Goal: Task Accomplishment & Management: Manage account settings

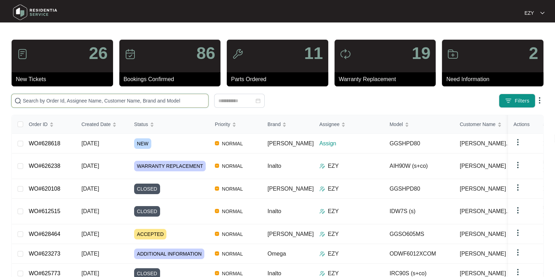
click at [96, 101] on input "text" at bounding box center [114, 101] width 182 height 8
paste input "626196"
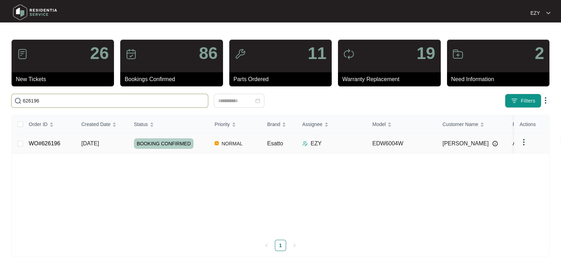
type input "626196"
click at [117, 146] on td "12/08/2025" at bounding box center [102, 144] width 53 height 20
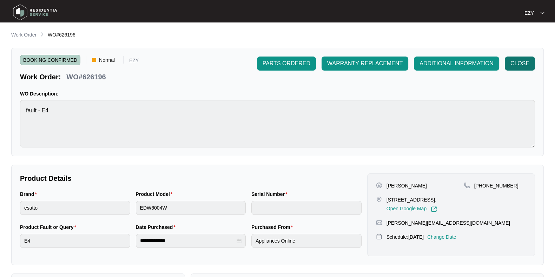
click at [515, 65] on span "CLOSE" at bounding box center [519, 63] width 19 height 8
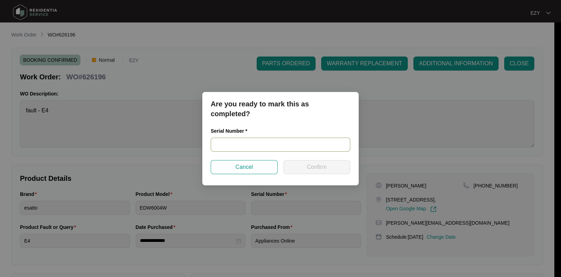
click at [237, 151] on input "text" at bounding box center [281, 145] width 140 height 14
paste input "25030697020100056"
click at [237, 151] on input "25030697020100056" at bounding box center [281, 145] width 140 height 14
type input "25030697020100056"
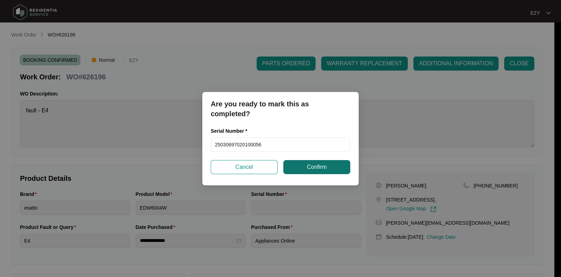
click at [322, 165] on span "Confirm" at bounding box center [317, 167] width 20 height 8
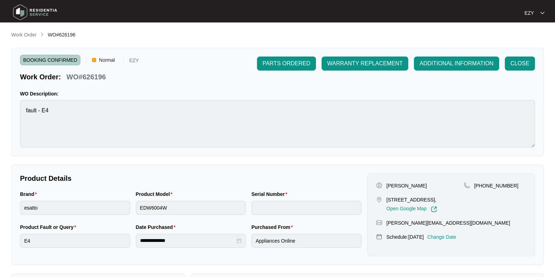
type input "25030697020100056"
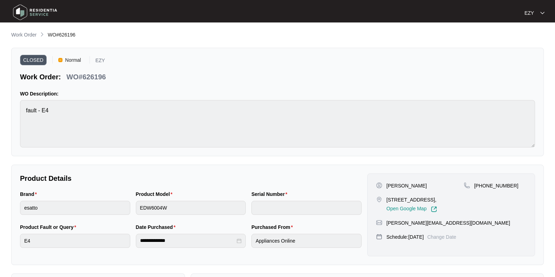
type input "25030697020100056"
click at [35, 32] on span "Work Order" at bounding box center [23, 35] width 25 height 6
click at [32, 34] on p "Work Order" at bounding box center [23, 34] width 25 height 7
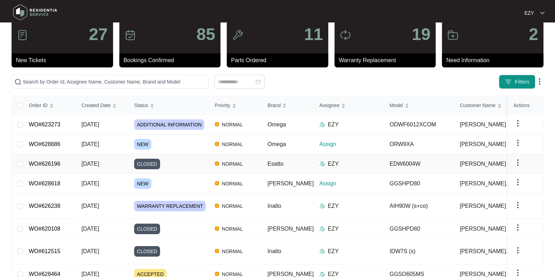
scroll to position [24, 0]
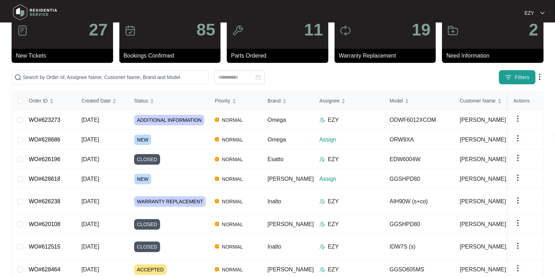
click at [517, 75] on span "Filters" at bounding box center [521, 77] width 15 height 7
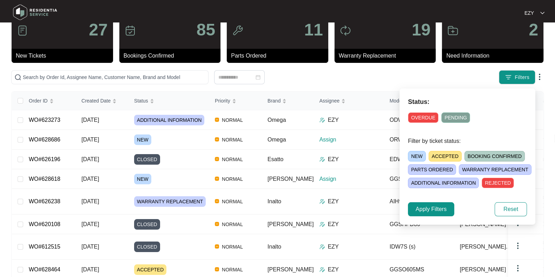
click at [421, 153] on span "NEW" at bounding box center [417, 156] width 18 height 11
click at [427, 203] on button "Apply Filters" at bounding box center [431, 209] width 46 height 14
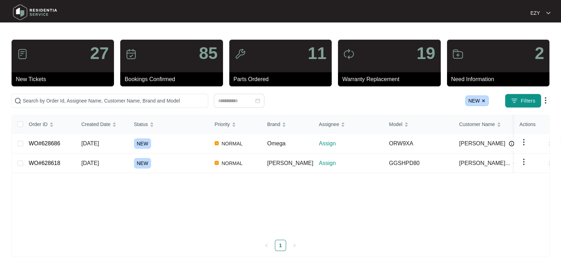
click at [486, 100] on img at bounding box center [484, 101] width 4 height 4
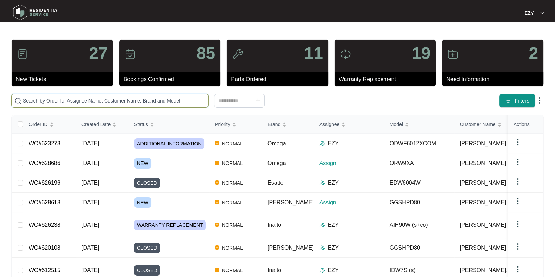
click at [159, 101] on input "text" at bounding box center [114, 101] width 182 height 8
paste input "624176"
type input "624176"
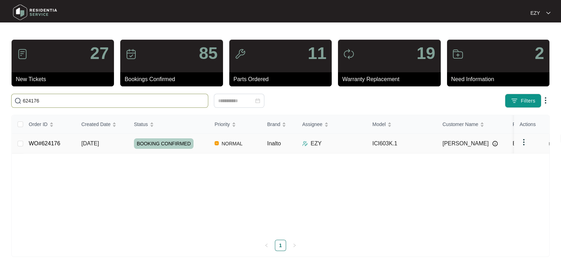
click at [74, 145] on td "WO#624176" at bounding box center [49, 144] width 53 height 20
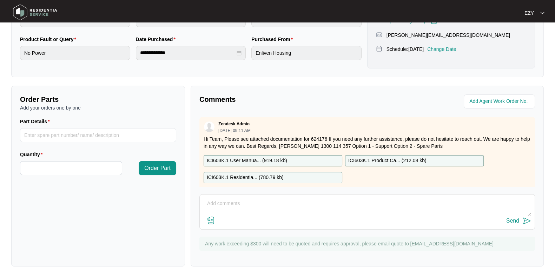
scroll to position [187, 0]
click at [288, 214] on textarea at bounding box center [367, 207] width 328 height 18
paste textarea "Checked and confirmed fault. PCB issue. Order parts 6,7 and 22 please"
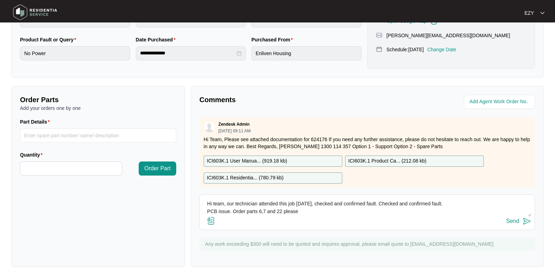
drag, startPoint x: 376, startPoint y: 201, endPoint x: 440, endPoint y: 202, distance: 63.9
click at [440, 202] on textarea "Hi team, our technician attended this job today, checked and confirmed fault. C…" at bounding box center [367, 207] width 328 height 18
click at [207, 211] on textarea "Hi team, our technician attended this job today, checked and confirmed fault. P…" at bounding box center [367, 207] width 328 height 18
click at [421, 204] on textarea "Hi team, our technician attended this job today, checked and confirmed fault. I…" at bounding box center [367, 207] width 328 height 18
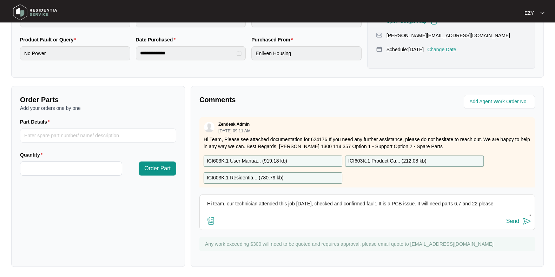
click at [481, 204] on textarea "Hi team, our technician attended this job today, checked and confirmed fault. I…" at bounding box center [367, 207] width 328 height 18
type textarea "Hi team, our technician attended this job today, checked and confirmed fault. I…"
click at [509, 221] on div "Send" at bounding box center [512, 221] width 13 height 6
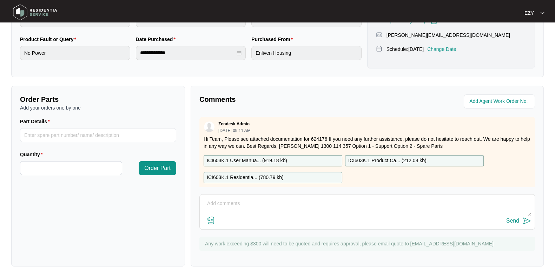
scroll to position [0, 0]
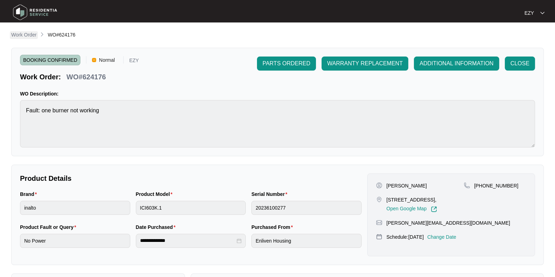
click at [26, 36] on p "Work Order" at bounding box center [23, 34] width 25 height 7
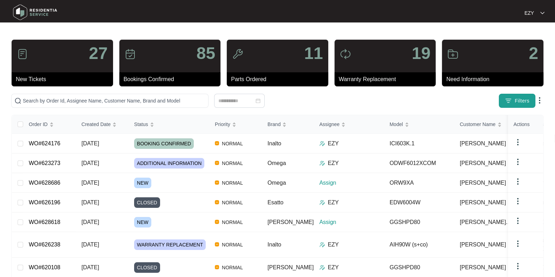
click at [511, 96] on button "Filters" at bounding box center [517, 101] width 36 height 14
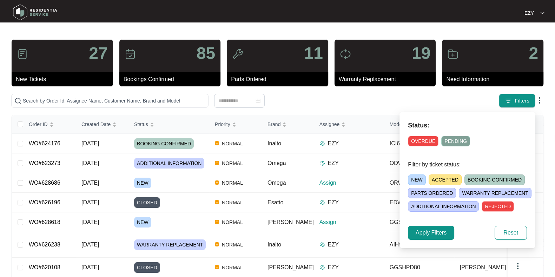
click at [419, 175] on span "NEW" at bounding box center [417, 179] width 18 height 11
click at [427, 227] on button "Apply Filters" at bounding box center [431, 233] width 46 height 14
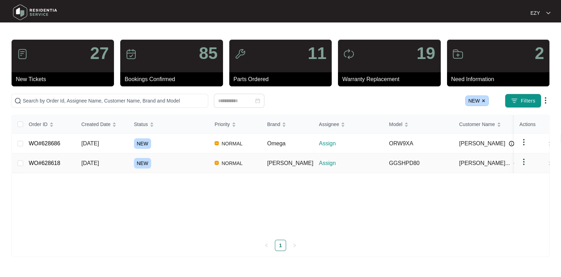
click at [169, 163] on div "NEW" at bounding box center [171, 163] width 75 height 11
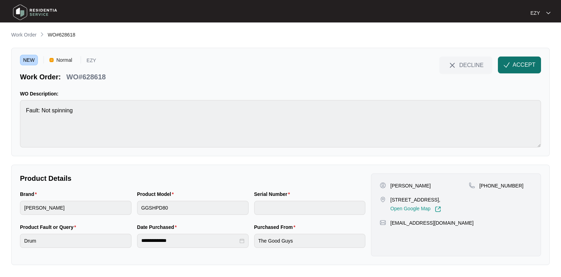
click at [523, 65] on span "ACCEPT" at bounding box center [524, 65] width 23 height 8
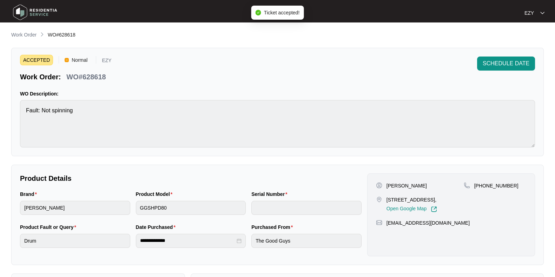
click at [86, 77] on p "WO#628618" at bounding box center [85, 77] width 39 height 10
copy div "WO#628618 SCHEDULE DATE"
click at [392, 199] on p "17 tulsa drive Sunbury Vic 3429," at bounding box center [411, 199] width 51 height 7
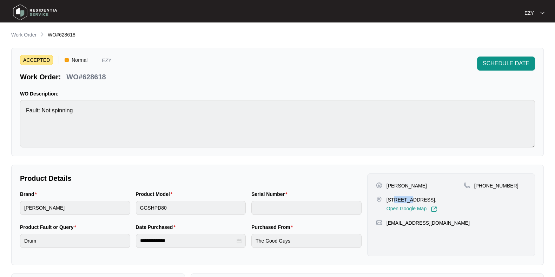
click at [392, 199] on p "17 tulsa drive Sunbury Vic 3429," at bounding box center [411, 199] width 51 height 7
copy p "17 tulsa drive Sunbury Vic 3429,"
click at [396, 184] on p "Danielle Richardson" at bounding box center [406, 185] width 40 height 7
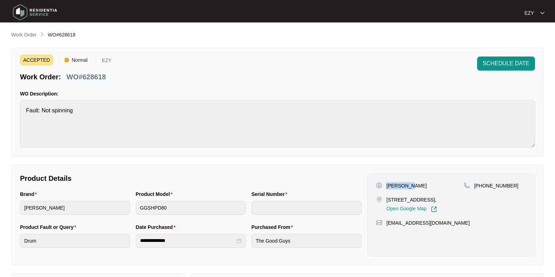
click at [396, 184] on p "Danielle Richardson" at bounding box center [406, 185] width 40 height 7
copy p "Danielle Richardson"
drag, startPoint x: 511, startPoint y: 190, endPoint x: 482, endPoint y: 185, distance: 29.9
click at [482, 185] on div "+61448119724" at bounding box center [494, 197] width 62 height 30
click at [368, 86] on div "ACCEPTED Normal EZY Work Order: WO#628618 SCHEDULE DATE WO Description: Fault: …" at bounding box center [277, 102] width 532 height 108
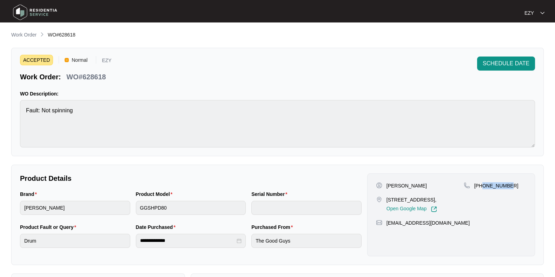
drag, startPoint x: 522, startPoint y: 191, endPoint x: 482, endPoint y: 188, distance: 39.4
click at [482, 188] on div "+61448119724" at bounding box center [494, 197] width 62 height 30
copy p "448119724"
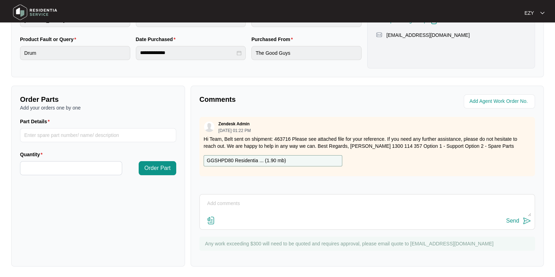
click at [298, 157] on div "GGSHPD80 Residentia ... ( 1.90 mb )" at bounding box center [272, 160] width 139 height 11
drag, startPoint x: 225, startPoint y: 138, endPoint x: 293, endPoint y: 141, distance: 67.8
click at [293, 141] on p "Hi Team, Belt sent on shipment: 463716 Please see attached file for your refere…" at bounding box center [366, 142] width 327 height 14
copy p "Pl"
drag, startPoint x: 293, startPoint y: 141, endPoint x: 299, endPoint y: 133, distance: 9.8
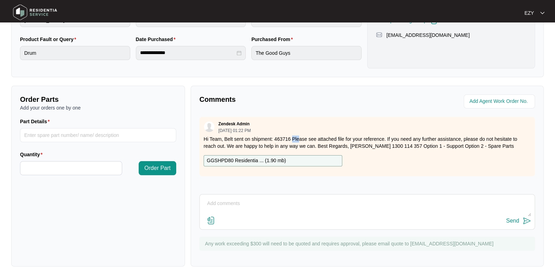
click at [299, 133] on div "Zendesk Admin 08/18/2025 at 01:22 PM Hi Team, Belt sent on shipment: 463716 Ple…" at bounding box center [366, 146] width 335 height 59
click at [294, 134] on div "Zendesk Admin 08/18/2025 at 01:22 PM Hi Team, Belt sent on shipment: 463716 Ple…" at bounding box center [366, 146] width 335 height 59
drag, startPoint x: 224, startPoint y: 137, endPoint x: 289, endPoint y: 140, distance: 65.0
click at [289, 140] on p "Hi Team, Belt sent on shipment: 463716 Please see attached file for your refere…" at bounding box center [366, 142] width 327 height 14
copy p "Belt sent on shipment: 463716"
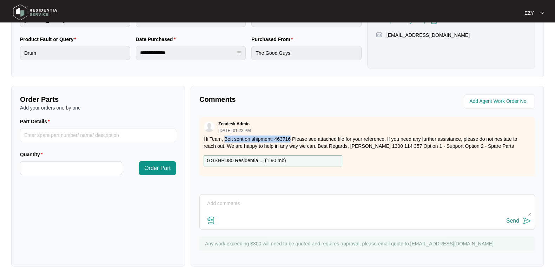
scroll to position [0, 0]
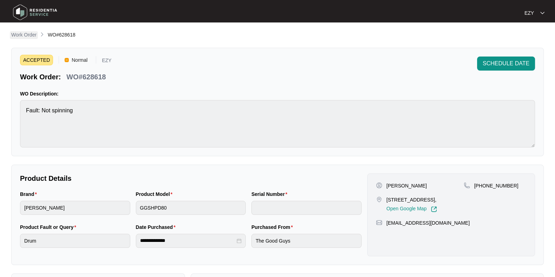
click at [26, 34] on p "Work Order" at bounding box center [23, 34] width 25 height 7
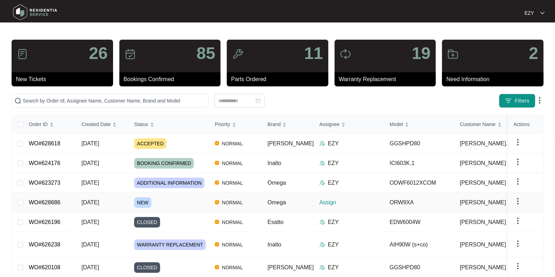
click at [175, 198] on div "NEW" at bounding box center [171, 202] width 75 height 11
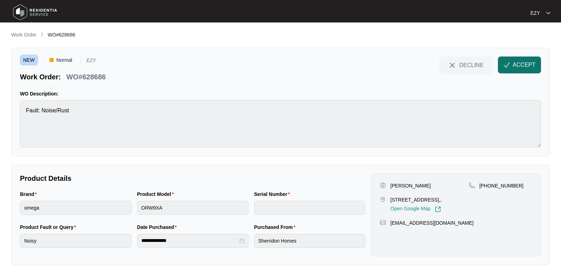
click at [523, 61] on span "ACCEPT" at bounding box center [524, 65] width 23 height 8
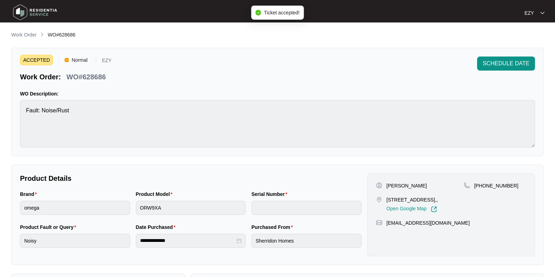
click at [77, 75] on p "WO#628686" at bounding box center [85, 77] width 39 height 10
copy div "WO#628686 SCHEDULE DATE"
click at [394, 202] on p "6 Bakanovi Dr, Truganina VIC 3338,," at bounding box center [411, 199] width 51 height 7
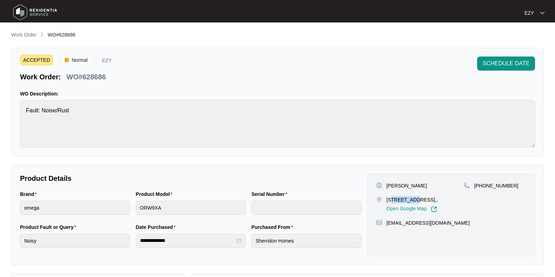
click at [394, 202] on p "6 Bakanovi Dr, Truganina VIC 3338,," at bounding box center [411, 199] width 51 height 7
copy p "6 Bakanovi Dr, Truganina VIC 3338,,"
click at [392, 185] on p "Simran Kaur" at bounding box center [406, 185] width 40 height 7
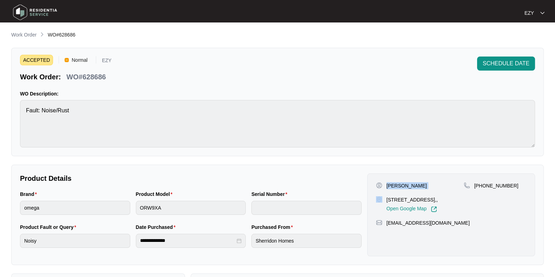
click at [392, 185] on p "Simran Kaur" at bounding box center [406, 185] width 40 height 7
copy p "Simran Kaur"
drag, startPoint x: 519, startPoint y: 180, endPoint x: 482, endPoint y: 190, distance: 38.6
click at [482, 190] on div "Simran Kaur 6 Bakanovi Dr, Truganina VIC 3338,, Open Google Map +61402260762 ha…" at bounding box center [451, 214] width 168 height 83
copy p "402260762"
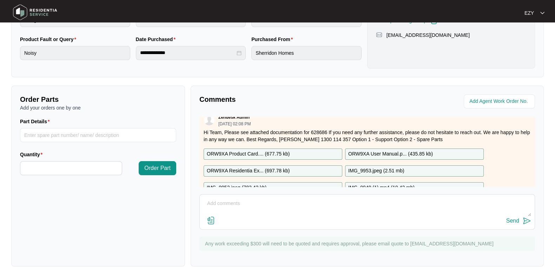
scroll to position [29, 0]
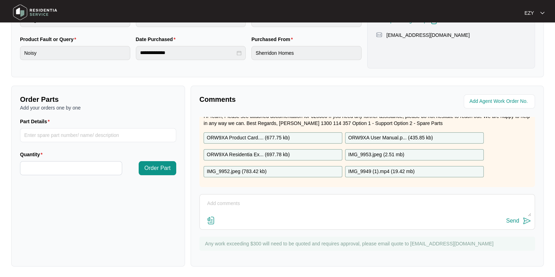
click at [262, 134] on p "ORW9XA Product Card.... ( 677.75 kb )" at bounding box center [248, 138] width 83 height 8
click at [261, 151] on p "ORW9XA Residentia Ex... ( 697.78 kb )" at bounding box center [248, 155] width 83 height 8
click at [359, 134] on p "ORW9XA User Manual.p... ( 435.85 kb )" at bounding box center [390, 138] width 85 height 8
click at [255, 168] on p "IMG_9952.jpeg ( 783.42 kb )" at bounding box center [237, 172] width 60 height 8
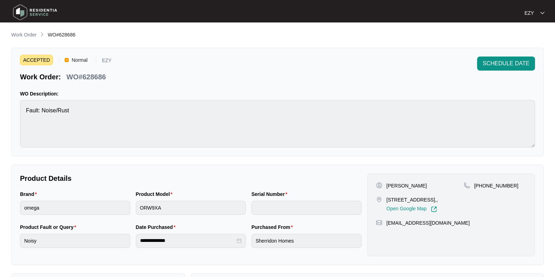
click at [11, 29] on main "**********" at bounding box center [277, 232] width 555 height 465
click at [15, 33] on p "Work Order" at bounding box center [23, 34] width 25 height 7
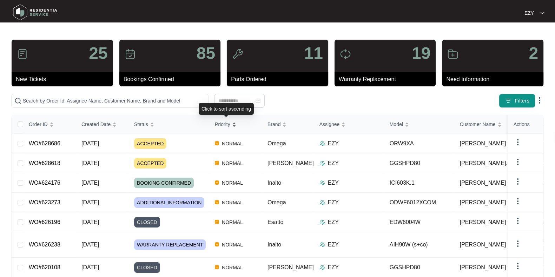
scroll to position [89, 0]
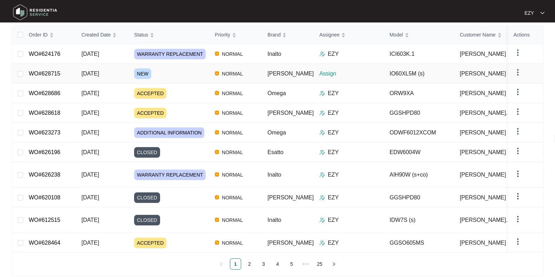
click at [177, 71] on div "NEW" at bounding box center [171, 73] width 75 height 11
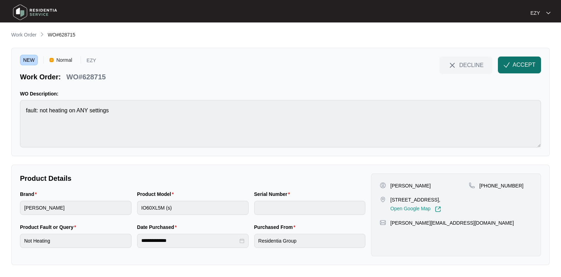
click at [521, 64] on span "ACCEPT" at bounding box center [524, 65] width 23 height 8
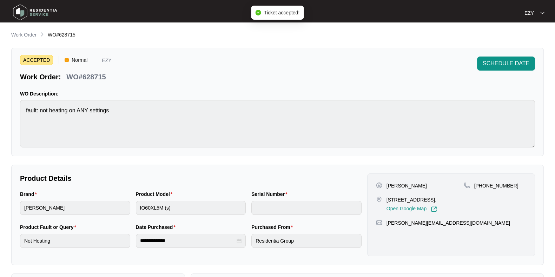
click at [148, 47] on div "**********" at bounding box center [277, 242] width 532 height 423
click at [82, 76] on p "WO#628715" at bounding box center [85, 77] width 39 height 10
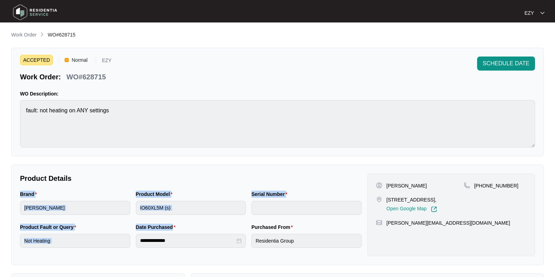
drag, startPoint x: 225, startPoint y: 227, endPoint x: 227, endPoint y: 160, distance: 66.7
click at [227, 160] on div "**********" at bounding box center [277, 242] width 532 height 423
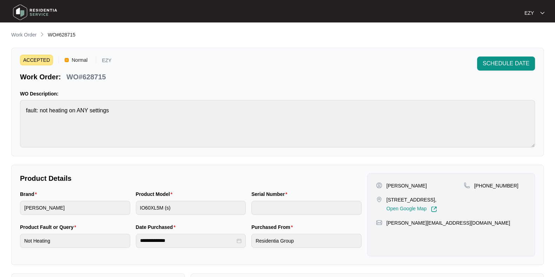
click at [386, 185] on p "Ronnie Shen" at bounding box center [406, 185] width 40 height 7
click at [414, 200] on p "5 Merribell Ave, Coburg," at bounding box center [411, 199] width 51 height 7
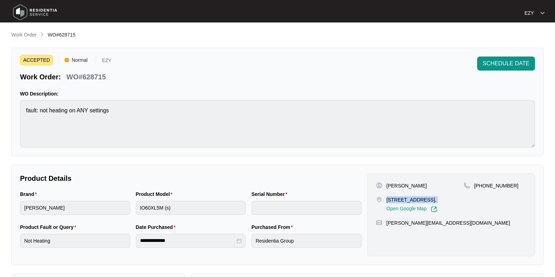
click at [414, 200] on p "5 Merribell Ave, Coburg," at bounding box center [411, 199] width 51 height 7
drag, startPoint x: 511, startPoint y: 187, endPoint x: 482, endPoint y: 187, distance: 28.8
click at [482, 187] on div "+61422890717" at bounding box center [494, 185] width 62 height 7
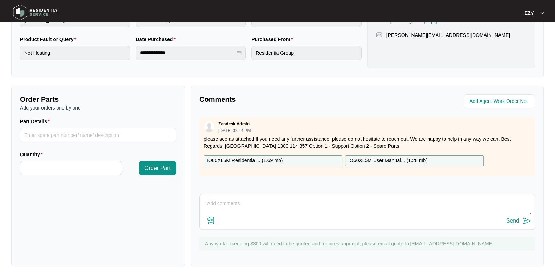
click at [308, 158] on div "IO60XL5M Residentia ... ( 1.69 mb )" at bounding box center [272, 160] width 139 height 11
click at [376, 157] on p "IO60XL5M User Manual... ( 1.28 mb )" at bounding box center [387, 161] width 79 height 8
